Goal: Check status

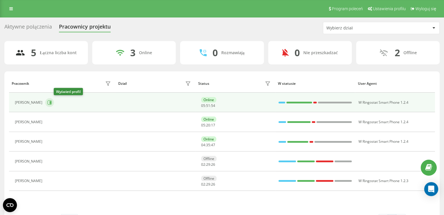
click at [54, 98] on button at bounding box center [49, 102] width 9 height 9
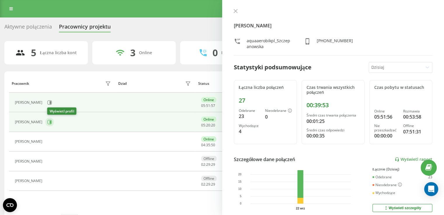
click at [51, 122] on icon at bounding box center [50, 122] width 1 height 3
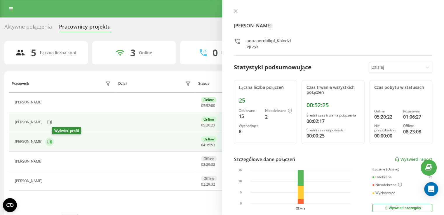
click at [52, 142] on icon at bounding box center [49, 142] width 5 height 5
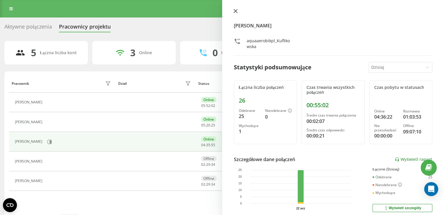
click at [237, 10] on icon at bounding box center [235, 11] width 4 height 4
